Goal: Task Accomplishment & Management: Use online tool/utility

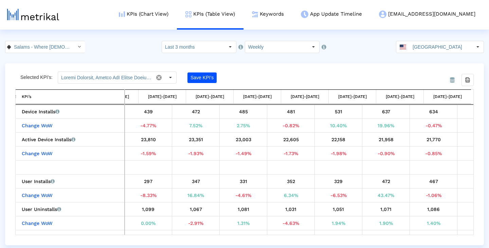
scroll to position [0, 272]
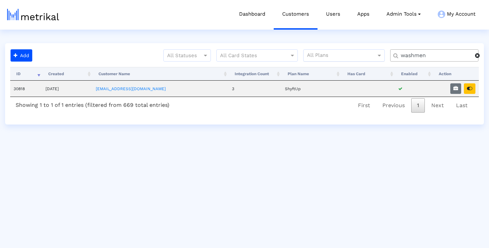
drag, startPoint x: 438, startPoint y: 54, endPoint x: 355, endPoint y: 53, distance: 82.9
click at [355, 53] on div "All Statuses All Card States All Plans washmen" at bounding box center [259, 58] width 449 height 18
type input "houseca"
click at [454, 88] on icon "button" at bounding box center [456, 88] width 5 height 5
select select "1: 1"
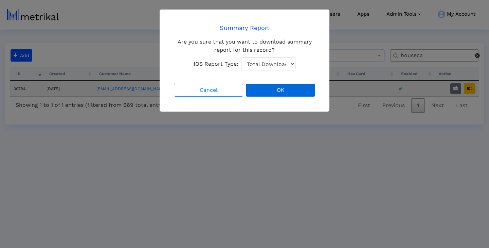
click at [276, 91] on button "OK" at bounding box center [280, 90] width 69 height 13
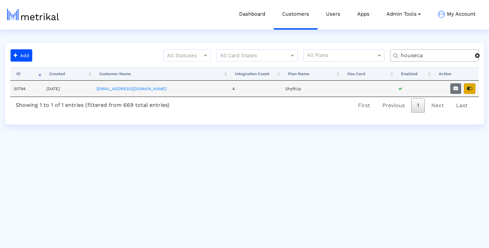
click at [473, 90] on icon "button" at bounding box center [469, 88] width 5 height 5
click at [470, 88] on icon "button" at bounding box center [469, 88] width 5 height 5
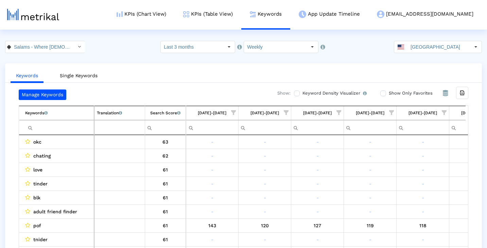
scroll to position [0, 405]
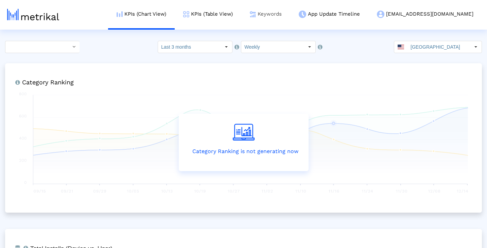
click at [287, 14] on link "Keywords" at bounding box center [265, 14] width 49 height 28
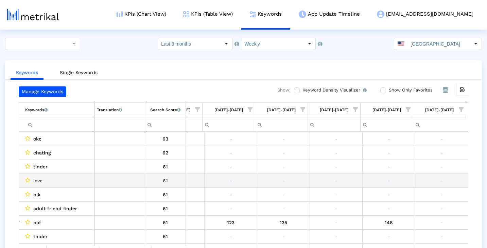
scroll to position [4, 0]
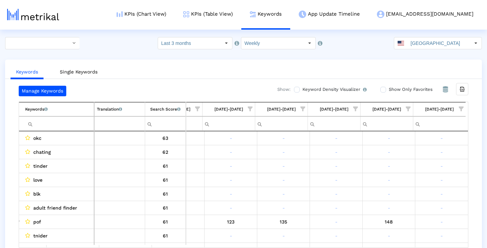
click at [461, 106] on span "Show filter options for column '09/14/25-09/20/25'" at bounding box center [461, 108] width 5 height 5
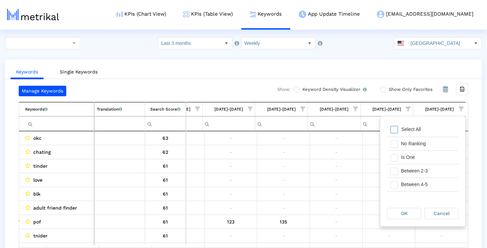
click at [436, 126] on div "Select All" at bounding box center [422, 130] width 71 height 14
click at [394, 159] on span "Filter options" at bounding box center [393, 157] width 7 height 7
click at [405, 211] on span "OK" at bounding box center [404, 212] width 6 height 5
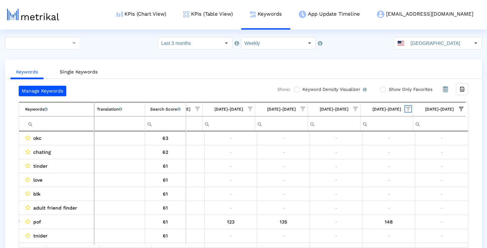
click at [408, 108] on span "Show filter options for column '09/07/25-09/13/25'" at bounding box center [408, 108] width 5 height 5
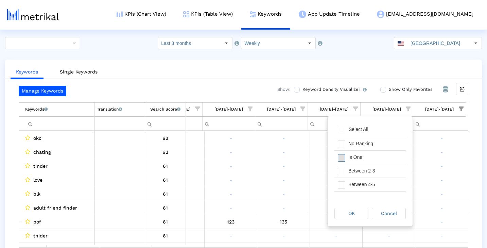
click at [344, 159] on span "Filter options" at bounding box center [341, 157] width 7 height 7
click at [350, 214] on span "OK" at bounding box center [351, 212] width 6 height 5
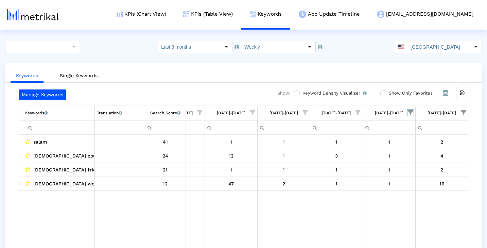
scroll to position [0, 0]
click at [410, 113] on span "Show filter options for column '09/07/25-09/13/25'" at bounding box center [410, 112] width 5 height 5
click at [444, 202] on td "Data grid" at bounding box center [442, 220] width 53 height 58
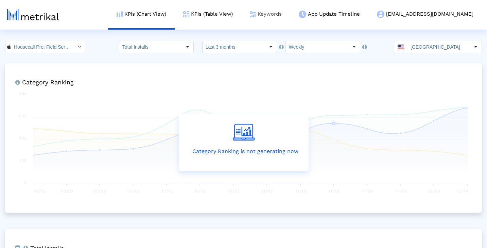
click at [290, 14] on link "Keywords" at bounding box center [265, 14] width 49 height 28
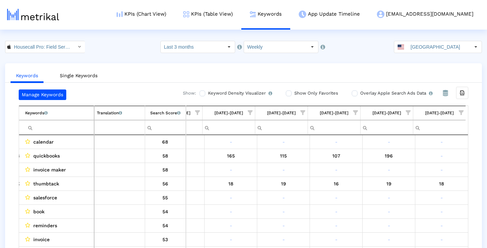
click at [460, 111] on span "Show filter options for column '09/14/25-09/20/25'" at bounding box center [461, 112] width 5 height 5
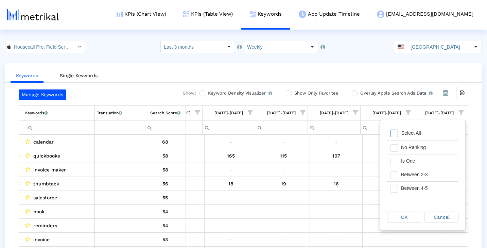
click at [417, 132] on div "Select All" at bounding box center [411, 133] width 27 height 6
click at [397, 162] on span "Filter options" at bounding box center [393, 161] width 7 height 7
click at [398, 214] on div "OK" at bounding box center [403, 217] width 33 height 11
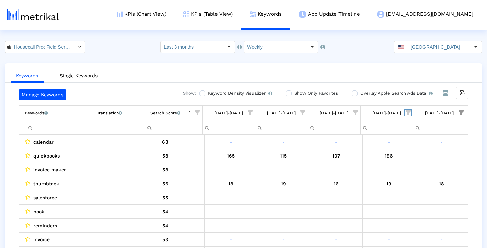
click at [409, 110] on span "Show filter options for column '09/07/25-09/13/25'" at bounding box center [408, 112] width 5 height 5
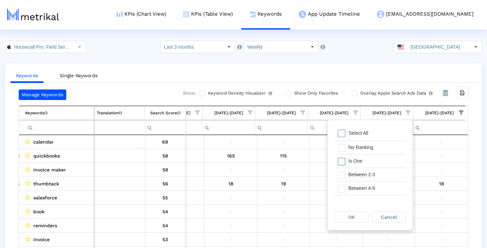
click at [361, 163] on div "Is One" at bounding box center [375, 160] width 61 height 13
click at [349, 217] on span "OK" at bounding box center [351, 216] width 6 height 5
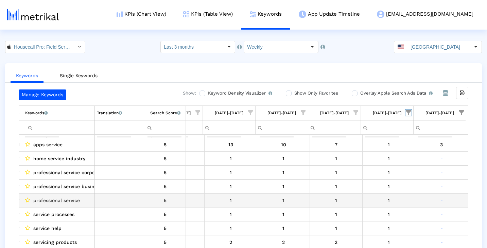
scroll to position [99, 0]
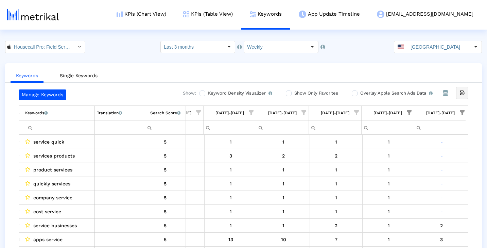
click at [466, 93] on div "Export all data" at bounding box center [462, 93] width 12 height 12
click at [353, 93] on input "Overlay Apple Search Ads Data Turn this on to view Apple Search Ads metrics (in…" at bounding box center [354, 93] width 4 height 4
checkbox input "true"
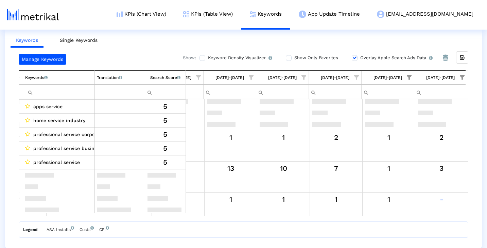
scroll to position [38, 0]
